Goal: Information Seeking & Learning: Learn about a topic

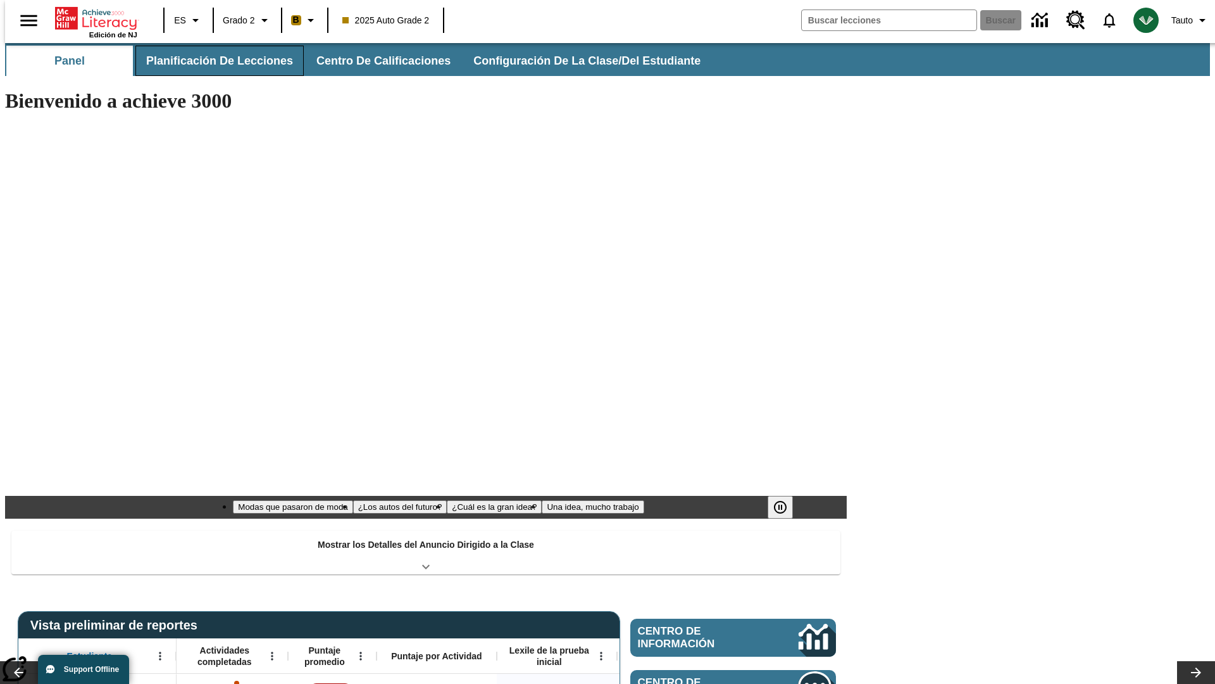
click at [212, 61] on span "Planificación de lecciones" at bounding box center [219, 61] width 147 height 15
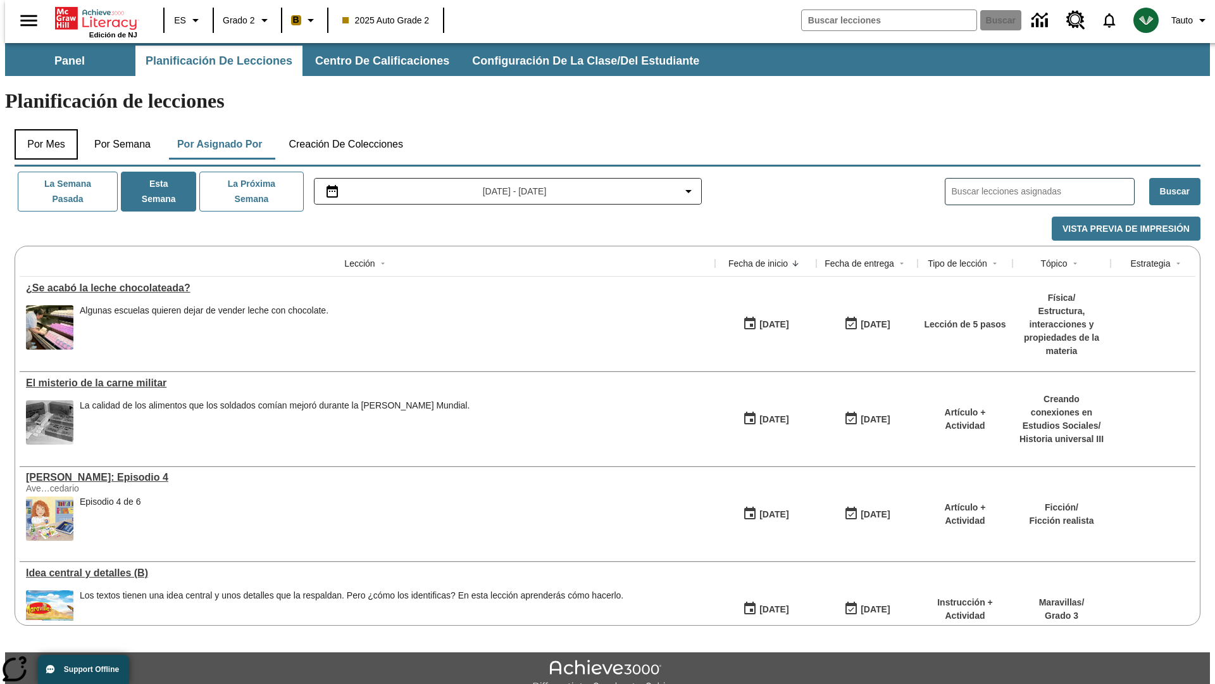
click at [41, 129] on button "Por mes" at bounding box center [46, 144] width 63 height 30
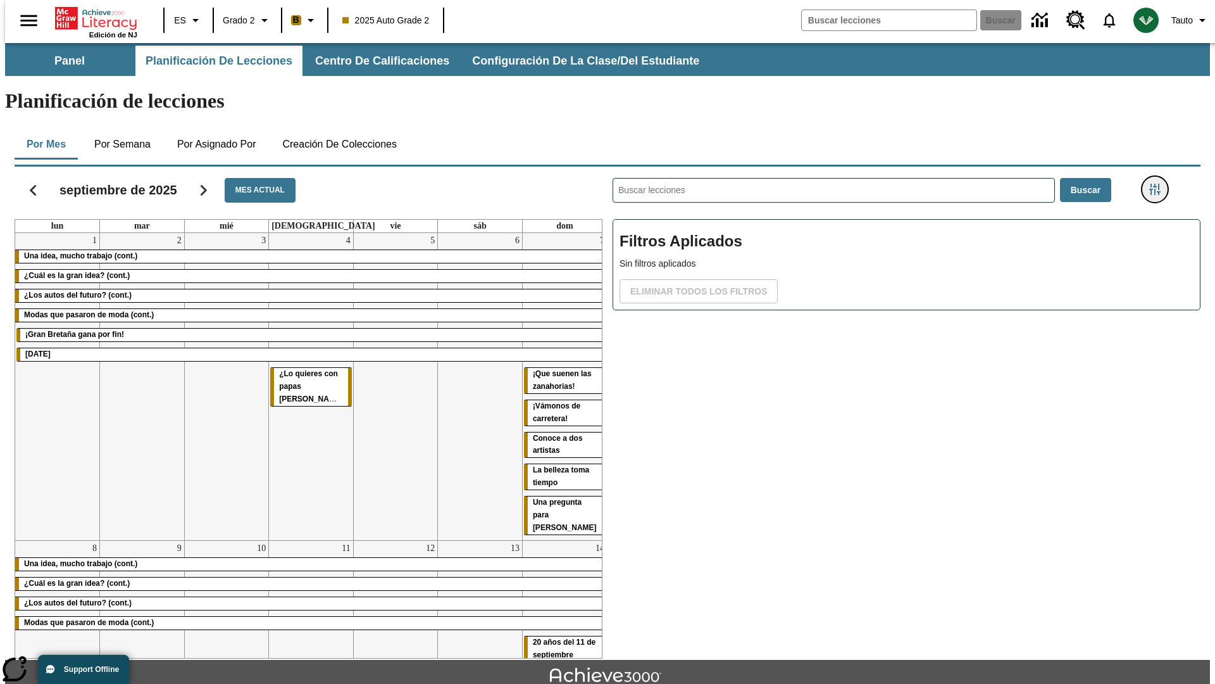
click at [1159, 184] on icon "Menú lateral de filtros" at bounding box center [1154, 189] width 11 height 11
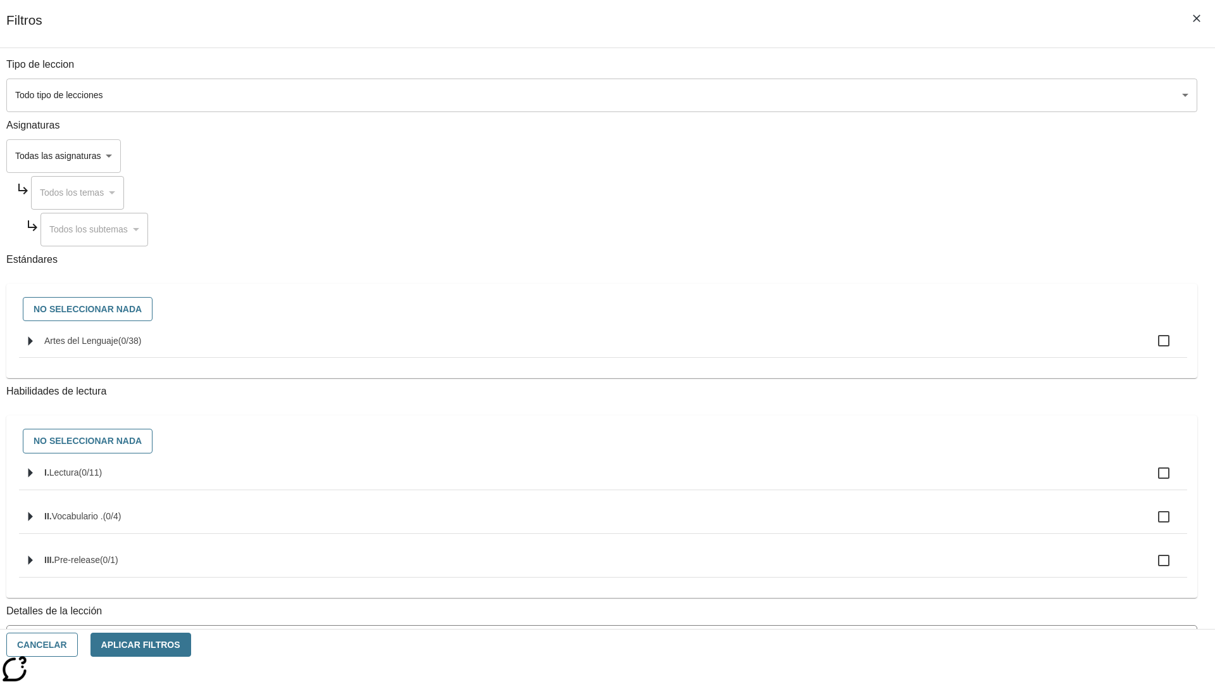
click at [903, 683] on span "La lección cuenta con los 5 pasos de la Rutina de lectoescritura" at bounding box center [593, 692] width 1160 height 13
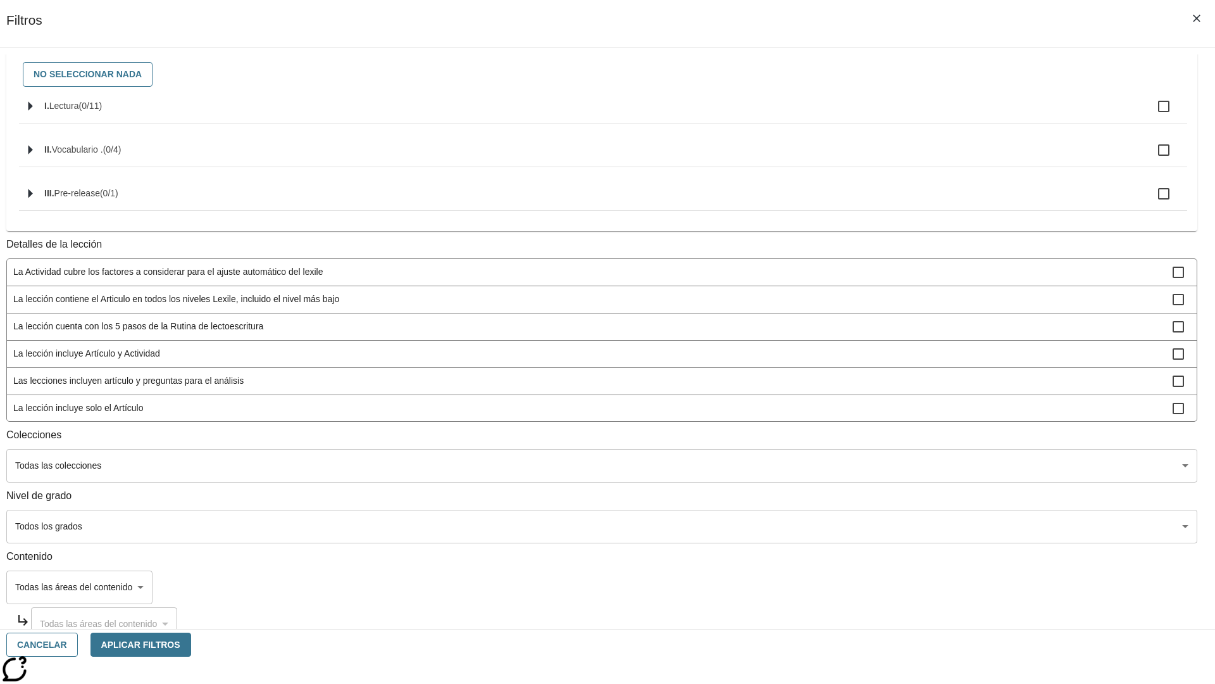
click at [903, 333] on span "La lección cuenta con los 5 pasos de la Rutina de lectoescritura" at bounding box center [593, 326] width 1160 height 13
checkbox input "false"
click at [903, 360] on span "La lección incluye Artículo y Actividad" at bounding box center [593, 353] width 1160 height 13
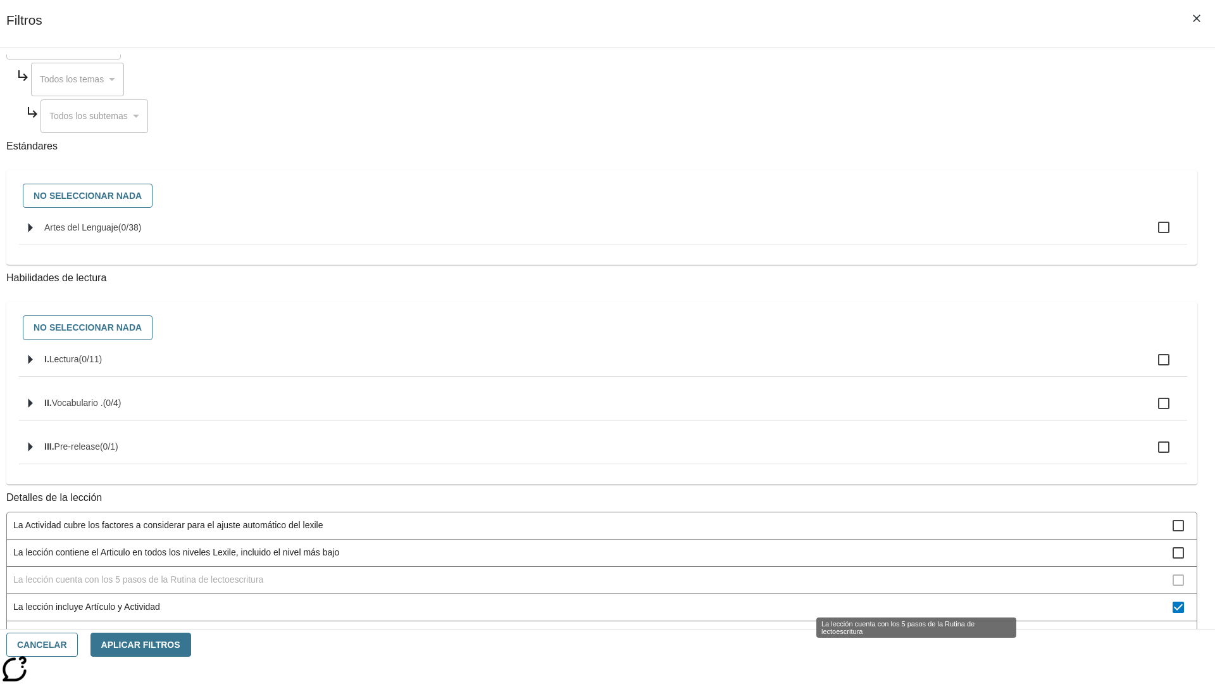
click at [903, 600] on span "La lección incluye Artículo y Actividad" at bounding box center [593, 606] width 1160 height 13
checkbox input "false"
click at [903, 627] on span "Las lecciones incluyen artículo y preguntas para el análisis" at bounding box center [593, 633] width 1160 height 13
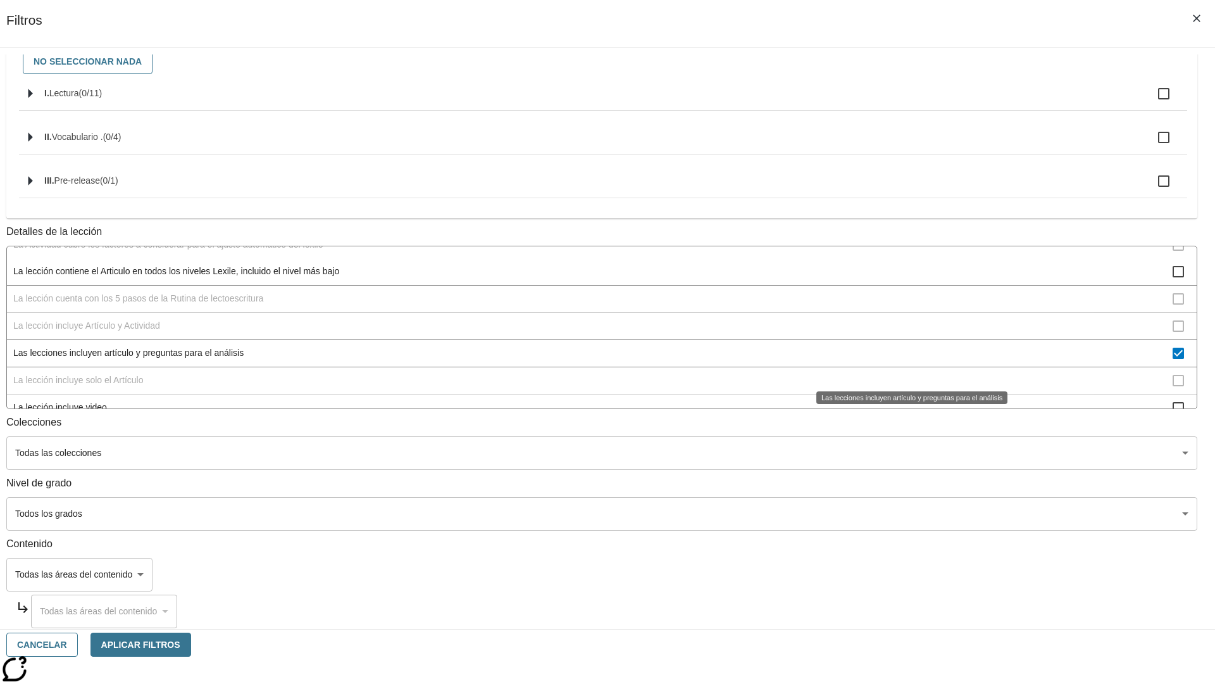
click at [903, 360] on span "Las lecciones incluyen artículo y preguntas para el análisis" at bounding box center [593, 352] width 1160 height 13
checkbox input "false"
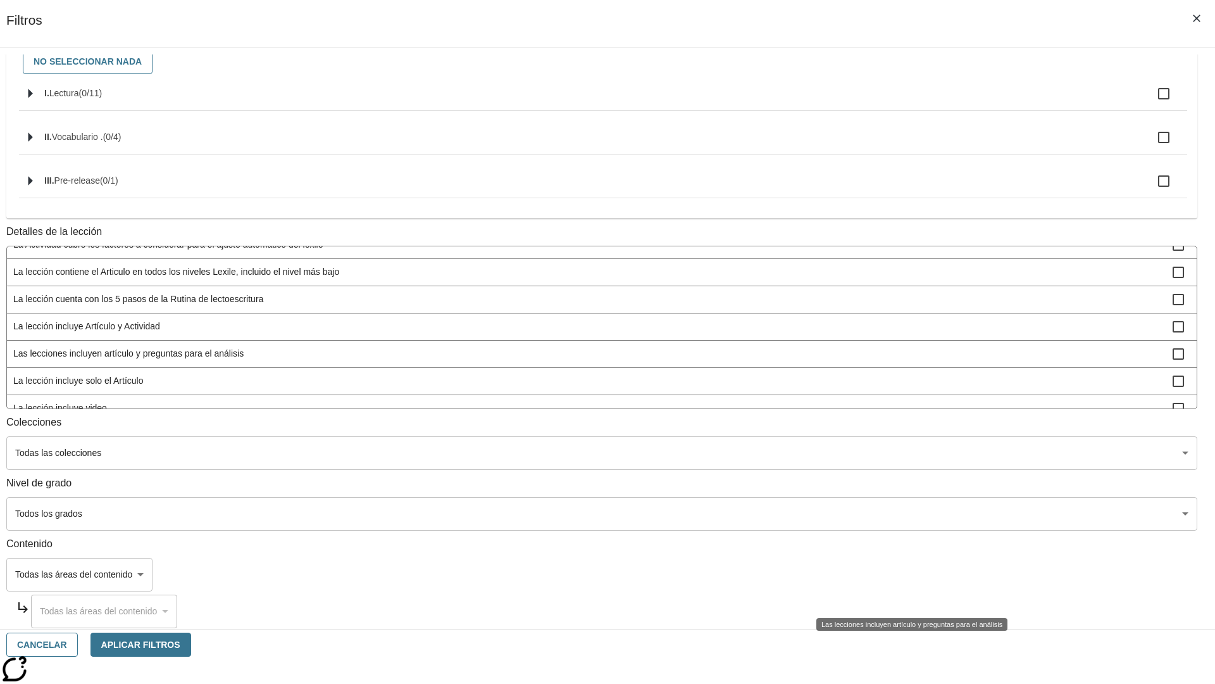
click at [903, 387] on span "La lección incluye solo el Artículo" at bounding box center [593, 380] width 1160 height 13
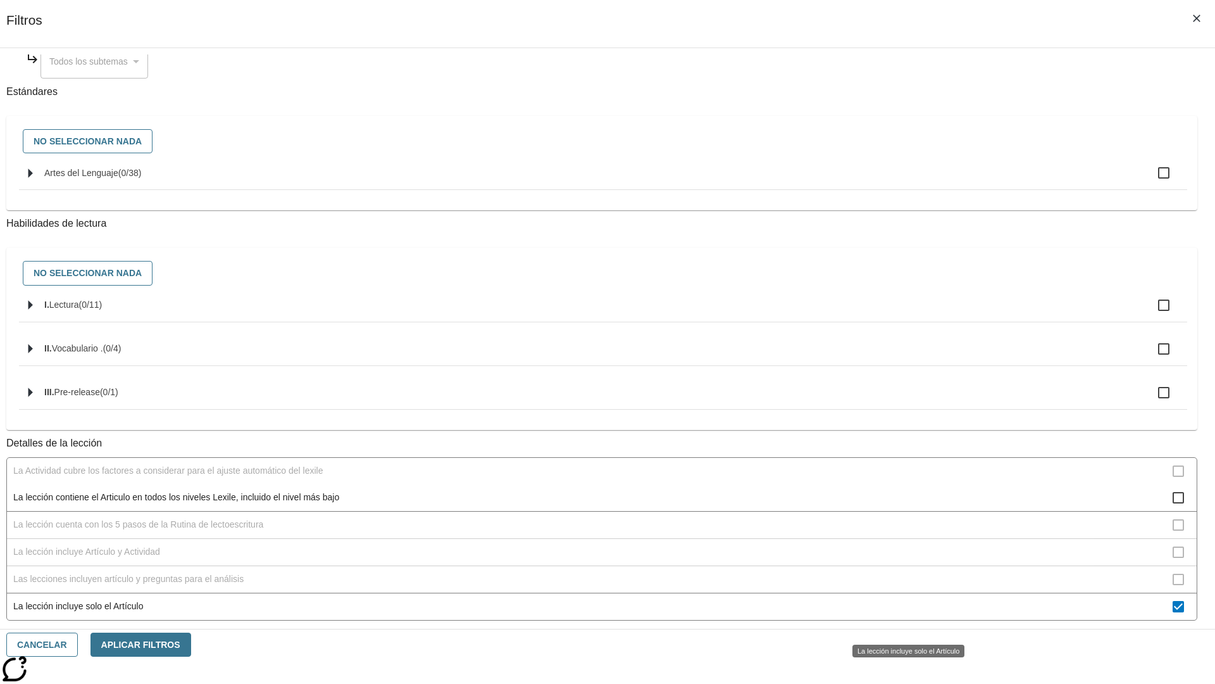
click at [903, 613] on span "La lección incluye solo el Artículo" at bounding box center [593, 605] width 1160 height 13
checkbox input "false"
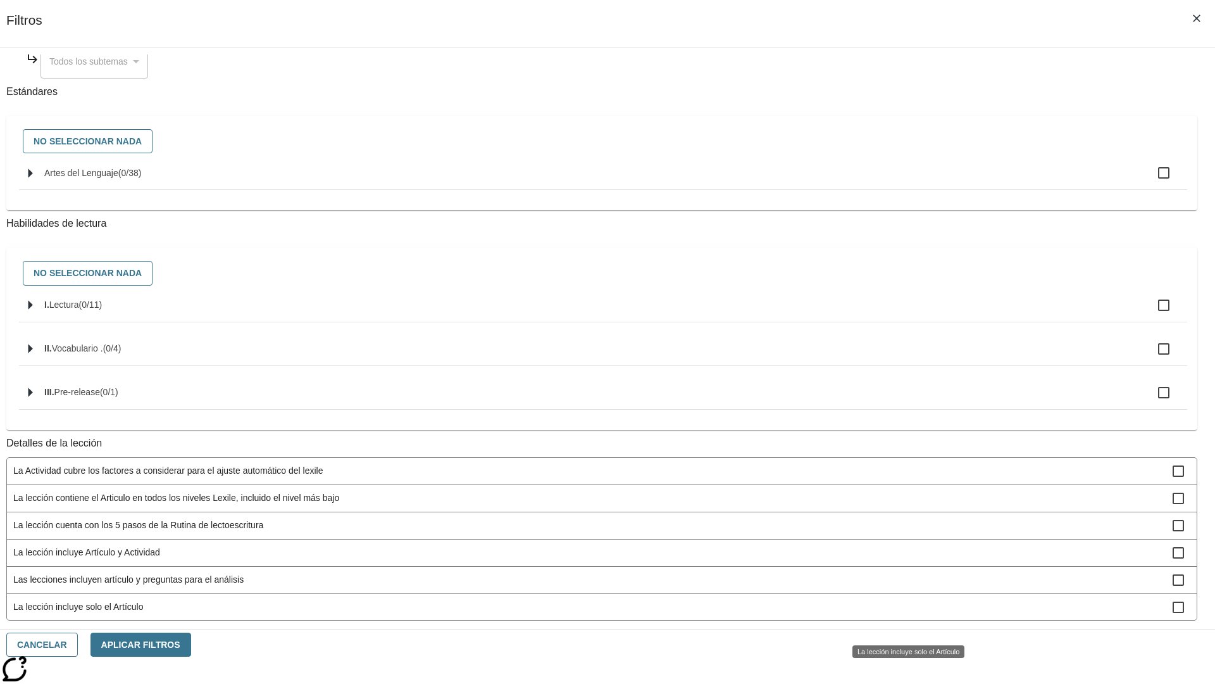
click at [903, 682] on span "La lección incluye items interactivos en la Actividad" at bounding box center [593, 688] width 1160 height 13
click at [903, 558] on span "La lección incluye items interactivos en la Actividad" at bounding box center [593, 551] width 1160 height 13
checkbox input "false"
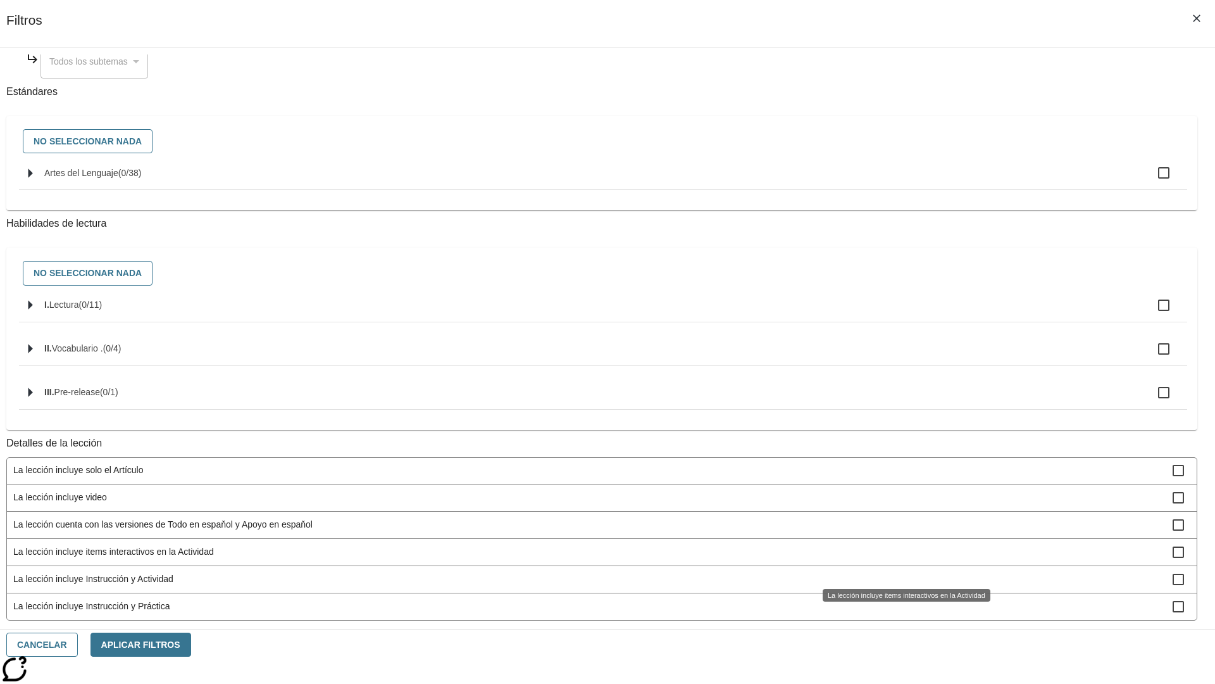
click at [903, 585] on span "La lección incluye Instrucción y Actividad" at bounding box center [593, 578] width 1160 height 13
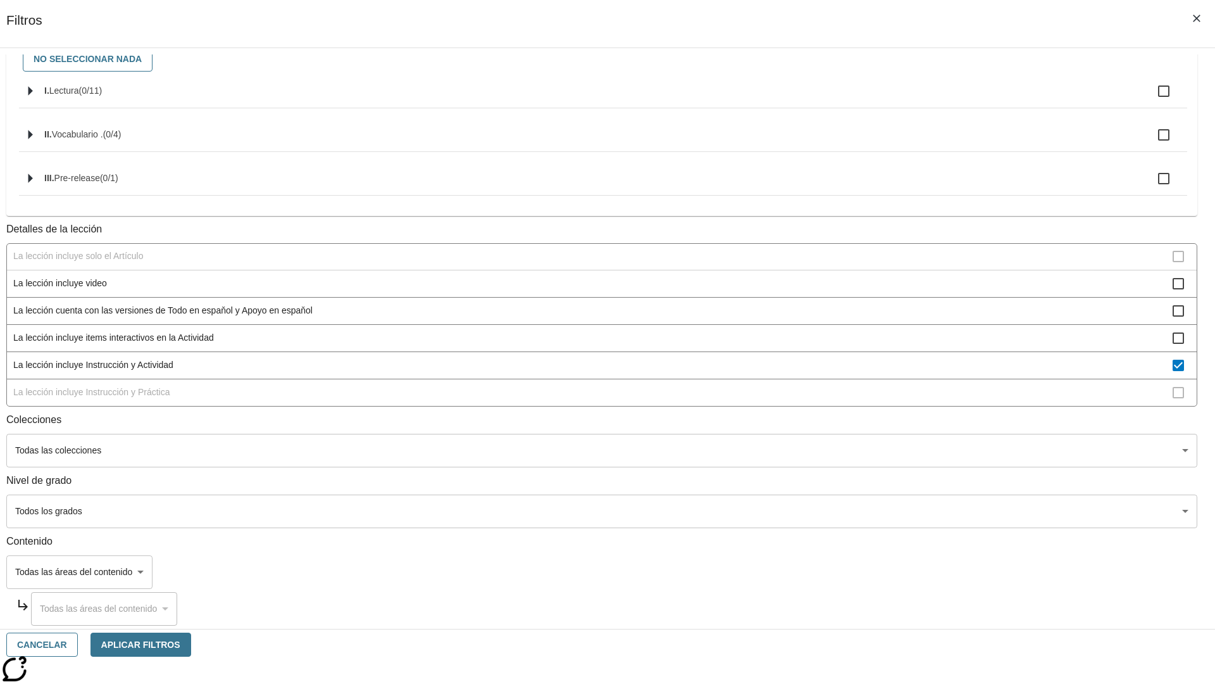
scroll to position [396, 1]
click at [902, 365] on span "La lección incluye Instrucción y Actividad" at bounding box center [593, 364] width 1160 height 13
checkbox input "false"
click at [903, 399] on span "La lección incluye Instrucción y Práctica" at bounding box center [593, 391] width 1160 height 13
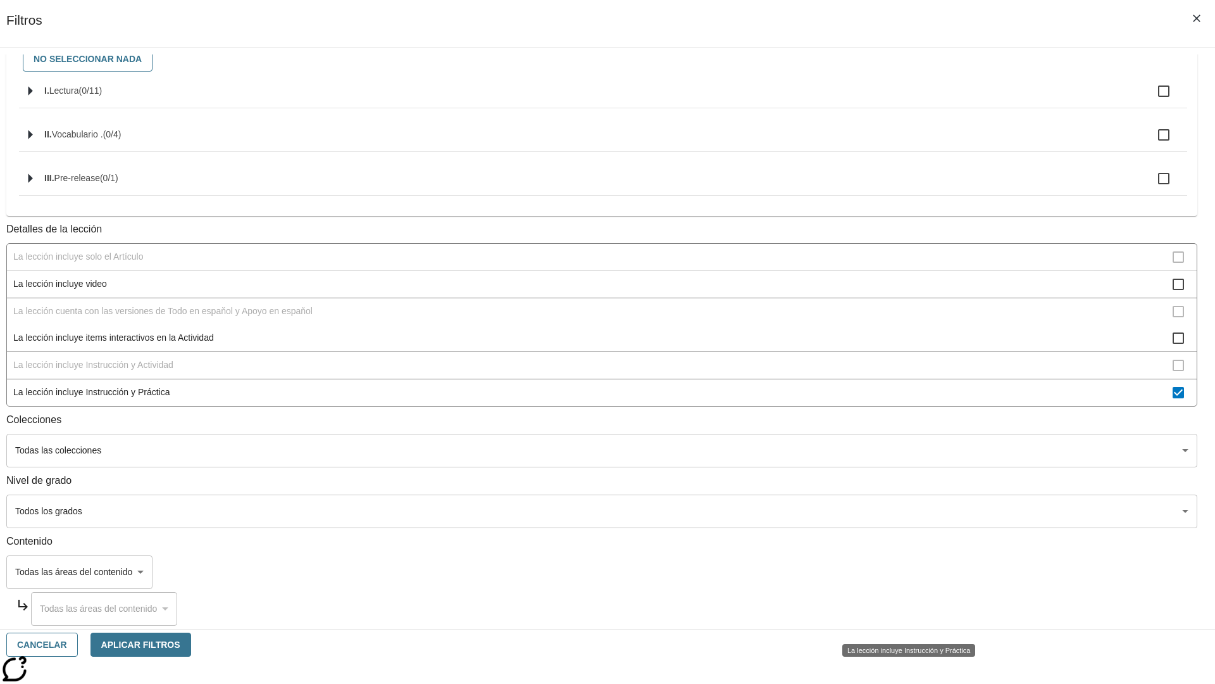
scroll to position [172, 0]
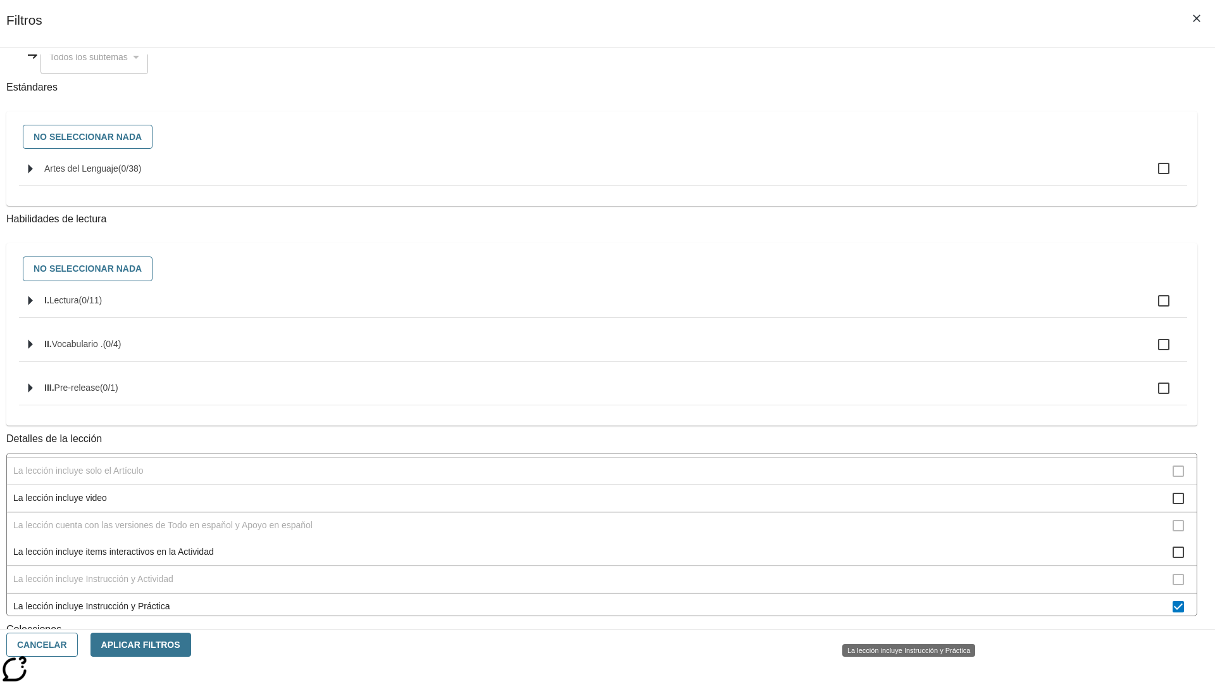
click at [903, 613] on span "La lección incluye Instrucción y Práctica" at bounding box center [593, 605] width 1160 height 13
checkbox input "false"
click at [903, 341] on span "La Actividad cubre los factores a considerar para el ajuste automático del lexi…" at bounding box center [593, 334] width 1160 height 13
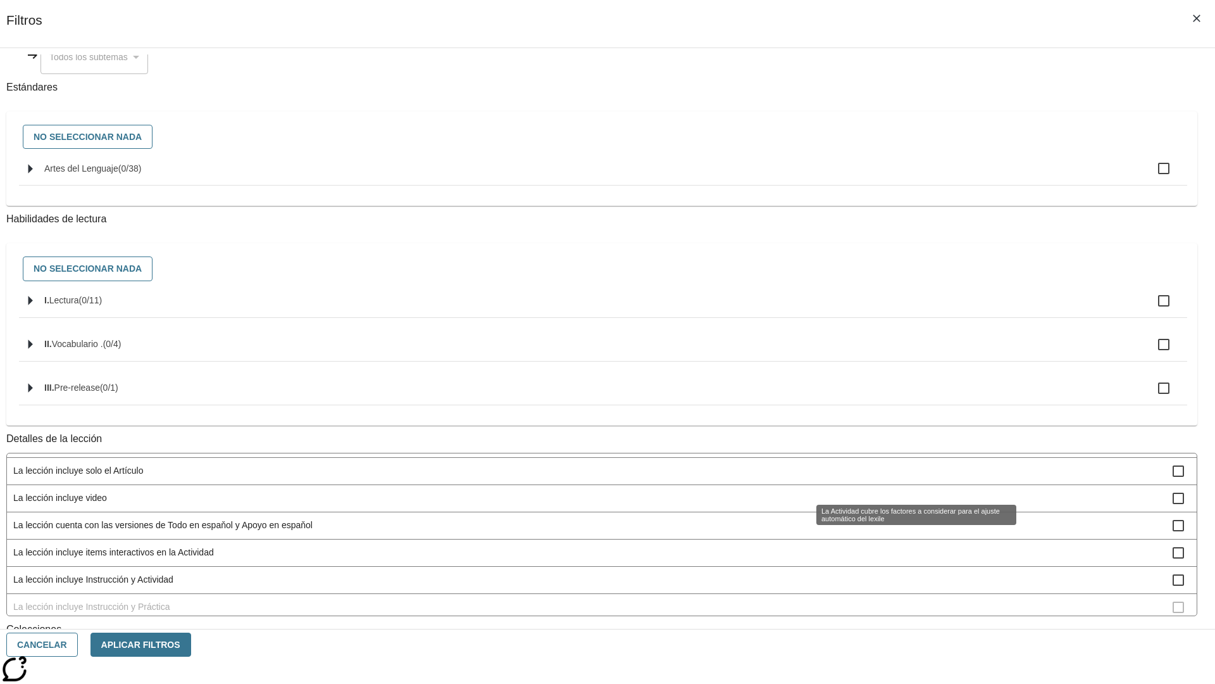
scroll to position [0, 0]
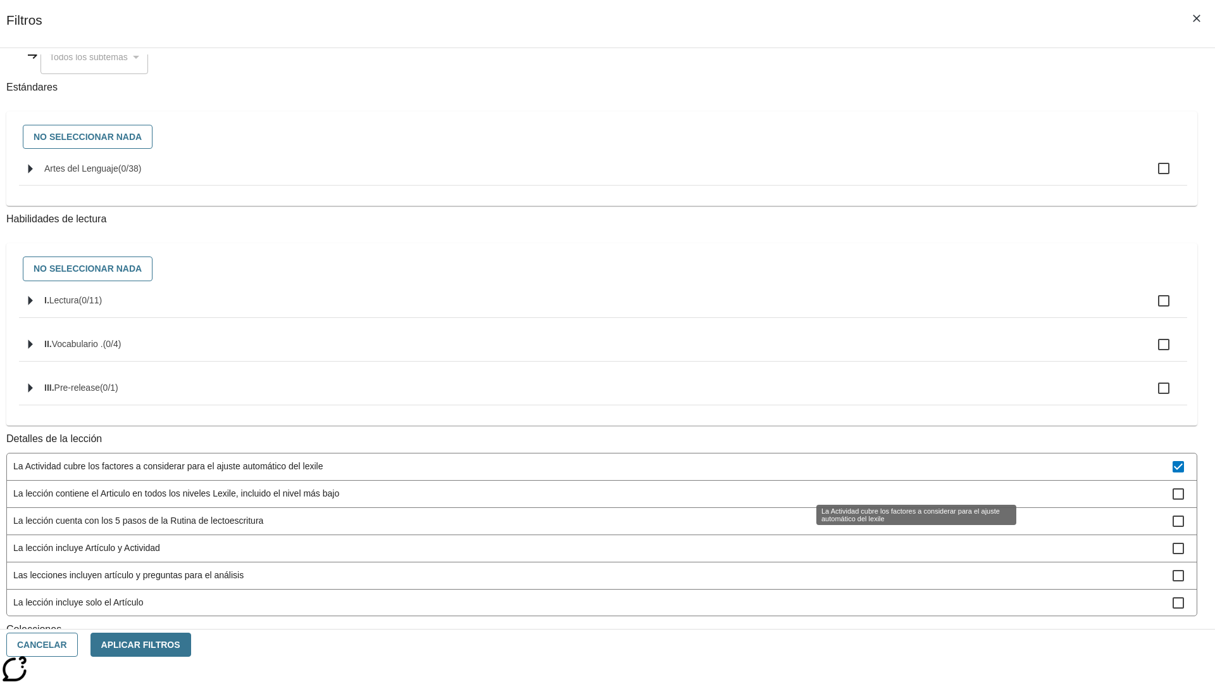
click at [903, 473] on span "La Actividad cubre los factores a considerar para el ajuste automático del lexi…" at bounding box center [593, 466] width 1160 height 13
checkbox input "false"
click at [903, 500] on span "La lección contiene el Articulo en todos los niveles Lexile, incluido el nivel …" at bounding box center [593, 493] width 1160 height 13
checkbox input "true"
